Goal: Task Accomplishment & Management: Complete application form

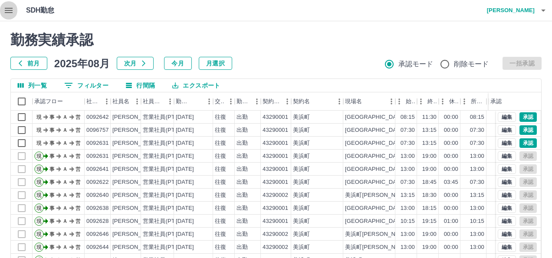
click at [10, 10] on icon "button" at bounding box center [8, 10] width 10 height 10
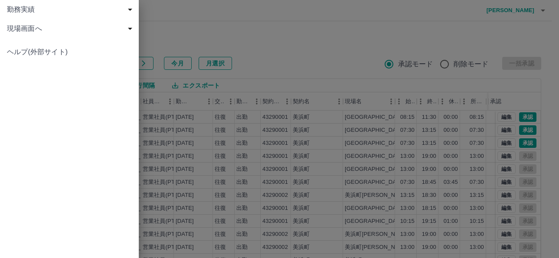
click at [40, 37] on div "現場画面へ" at bounding box center [69, 28] width 139 height 19
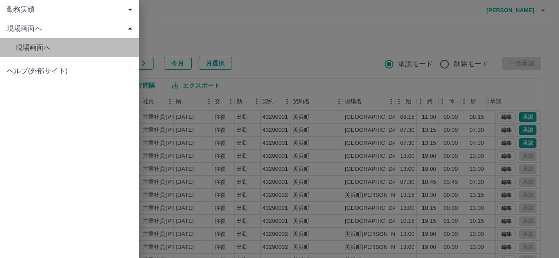
click at [50, 55] on link "現場画面へ" at bounding box center [69, 47] width 139 height 19
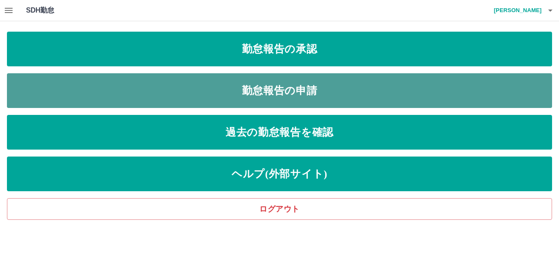
click at [296, 88] on link "勤怠報告の申請" at bounding box center [280, 90] width 546 height 35
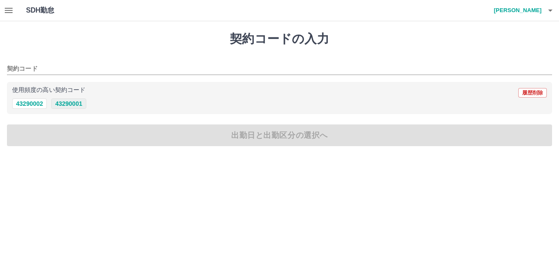
click at [67, 106] on button "43290001" at bounding box center [68, 104] width 35 height 10
type input "********"
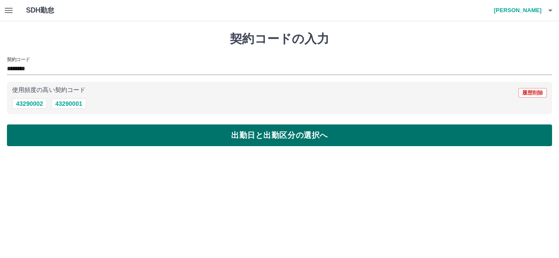
click at [236, 140] on button "出勤日と出勤区分の選択へ" at bounding box center [280, 136] width 546 height 22
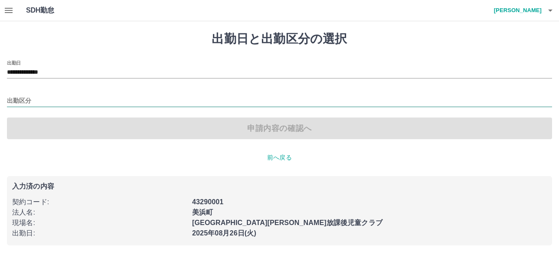
click at [19, 99] on input "出勤区分" at bounding box center [280, 101] width 546 height 11
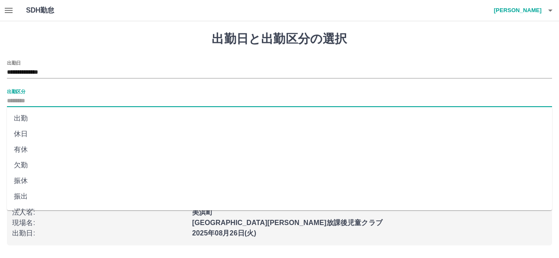
click at [27, 117] on li "出勤" at bounding box center [280, 119] width 546 height 16
type input "**"
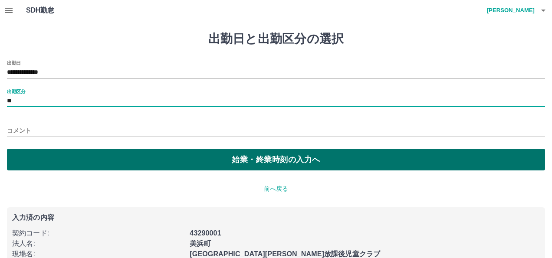
click at [245, 166] on button "始業・終業時刻の入力へ" at bounding box center [276, 160] width 538 height 22
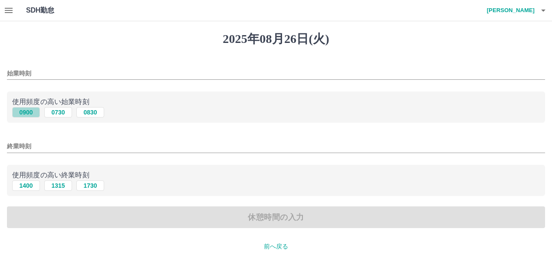
click at [28, 115] on button "0900" at bounding box center [26, 112] width 28 height 10
type input "****"
click at [30, 148] on input "終業時刻" at bounding box center [276, 146] width 538 height 13
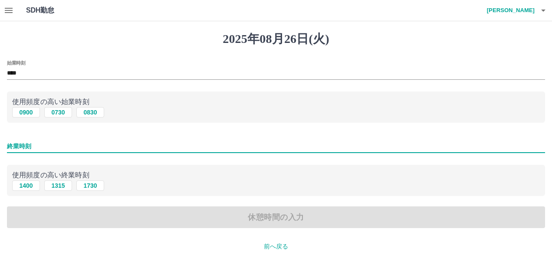
type input "****"
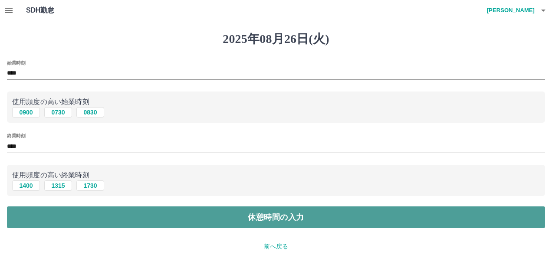
click at [325, 219] on button "休憩時間の入力" at bounding box center [276, 218] width 538 height 22
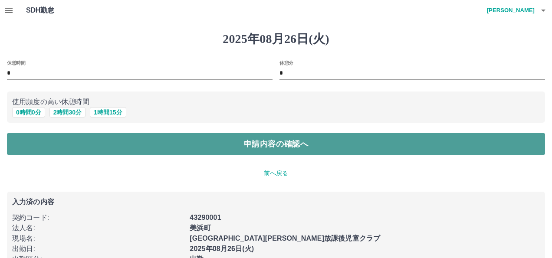
drag, startPoint x: 286, startPoint y: 138, endPoint x: 280, endPoint y: 142, distance: 6.9
click at [285, 138] on button "申請内容の確認へ" at bounding box center [276, 144] width 538 height 22
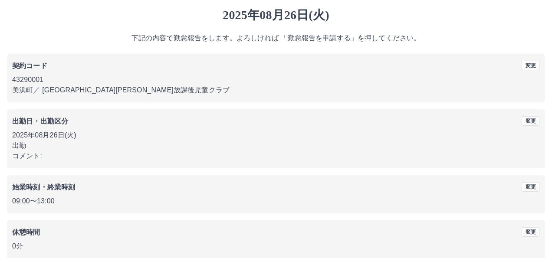
scroll to position [67, 0]
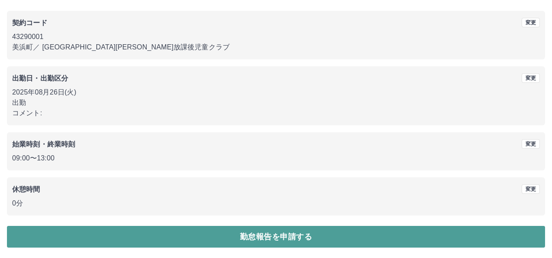
click at [324, 234] on button "勤怠報告を申請する" at bounding box center [276, 237] width 538 height 22
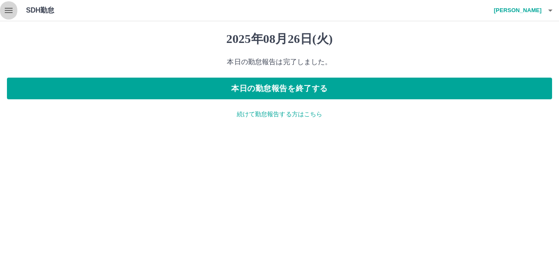
click at [12, 7] on icon "button" at bounding box center [8, 10] width 10 height 10
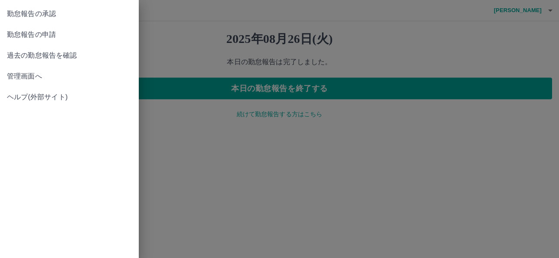
click at [33, 73] on span "管理画面へ" at bounding box center [69, 76] width 125 height 10
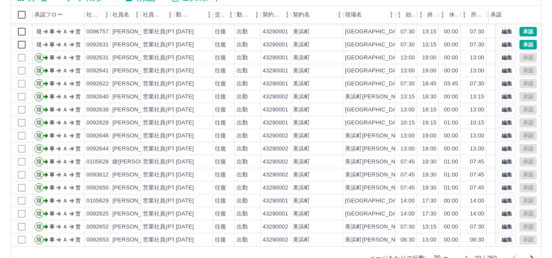
scroll to position [109, 0]
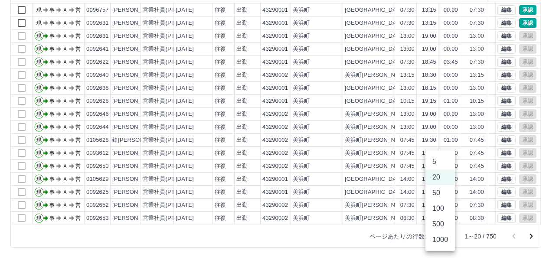
click at [438, 234] on body "SDH勤怠 [PERSON_NAME] 勤務実績承認 前月 [DATE] 次月 今月 月選択 承認モード 削除モード 一括承認 列一覧 0 フィルター 行間隔…" at bounding box center [279, 74] width 559 height 367
drag, startPoint x: 441, startPoint y: 239, endPoint x: 321, endPoint y: 177, distance: 134.7
click at [441, 238] on li "1000" at bounding box center [441, 240] width 30 height 16
type input "****"
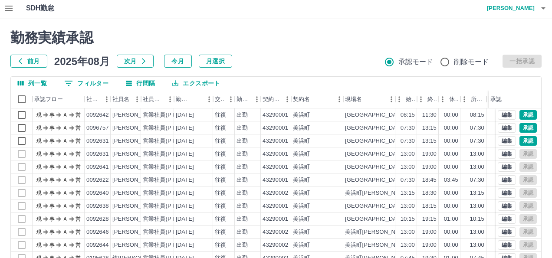
scroll to position [0, 0]
